Goal: Navigation & Orientation: Find specific page/section

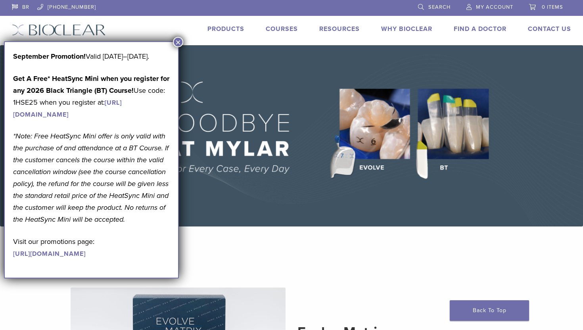
click at [179, 40] on button "×" at bounding box center [178, 42] width 10 height 10
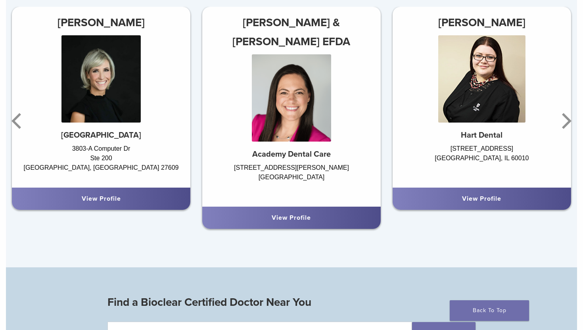
scroll to position [517, 0]
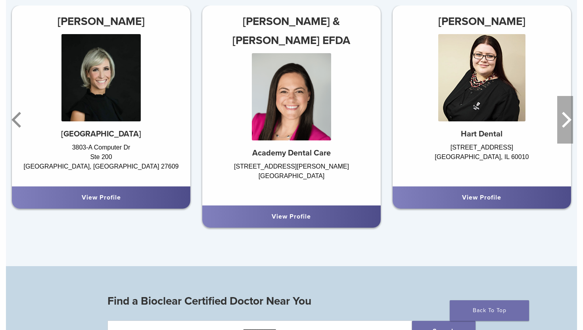
click at [567, 125] on icon "Next" at bounding box center [565, 120] width 16 height 48
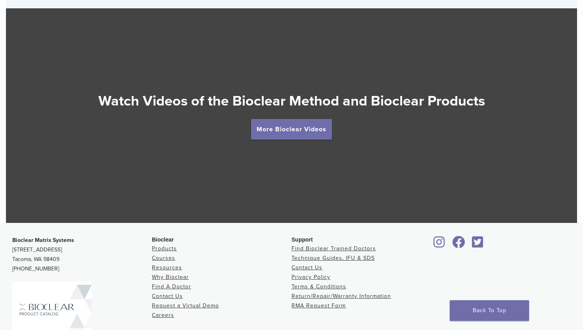
scroll to position [1492, 0]
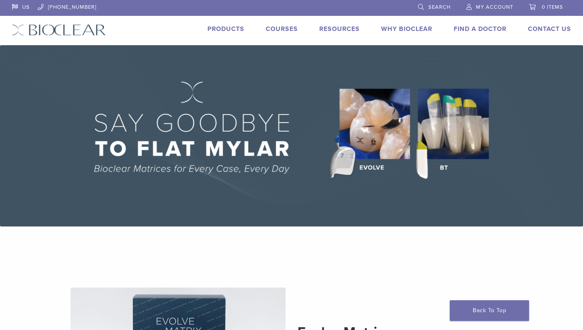
click at [137, 26] on div "Products Courses Resources Expand child menu Technique Guides, IFU, & SDS Why B…" at bounding box center [344, 29] width 477 height 11
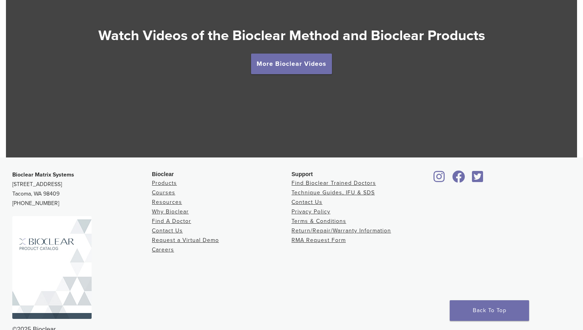
scroll to position [1492, 0]
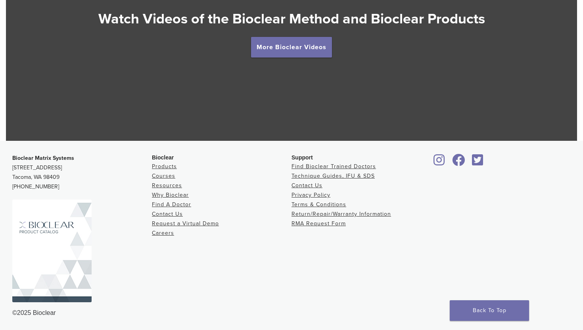
click at [69, 225] on img at bounding box center [51, 250] width 79 height 103
